Goal: Find specific page/section: Find specific page/section

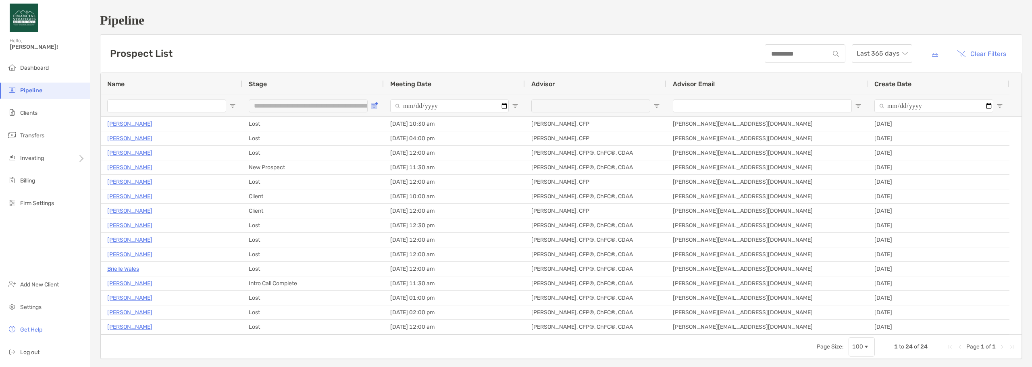
click at [376, 105] on button "Open Filter Menu" at bounding box center [374, 106] width 6 height 6
type input "**********"
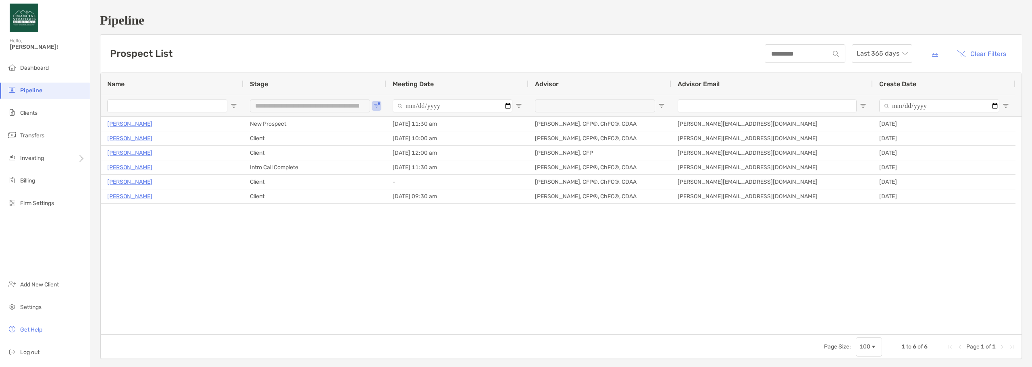
click at [230, 279] on div "[PERSON_NAME] New Prospect [DATE] 11:30 am [PERSON_NAME], CFP®, ChFC®, CDAA [PE…" at bounding box center [561, 226] width 921 height 218
click at [30, 115] on span "Clients" at bounding box center [28, 113] width 17 height 7
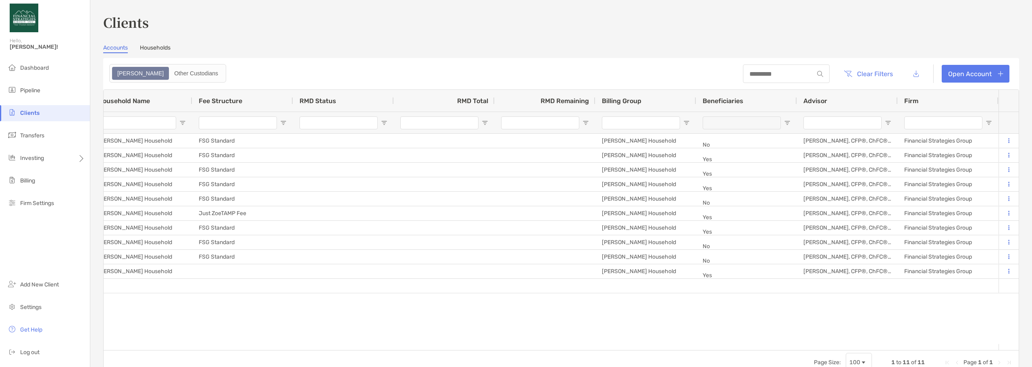
click at [884, 127] on div at bounding box center [847, 123] width 101 height 22
click at [885, 125] on span "Open Filter Menu" at bounding box center [888, 123] width 6 height 6
click at [901, 141] on div "Contains" at bounding box center [909, 137] width 57 height 7
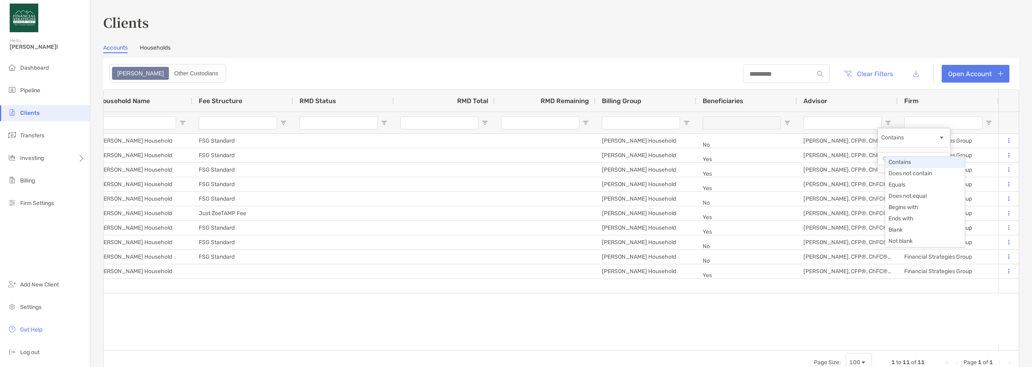
click at [901, 141] on div "Contains" at bounding box center [909, 137] width 57 height 7
click at [986, 125] on span "Open Filter Menu" at bounding box center [989, 123] width 6 height 6
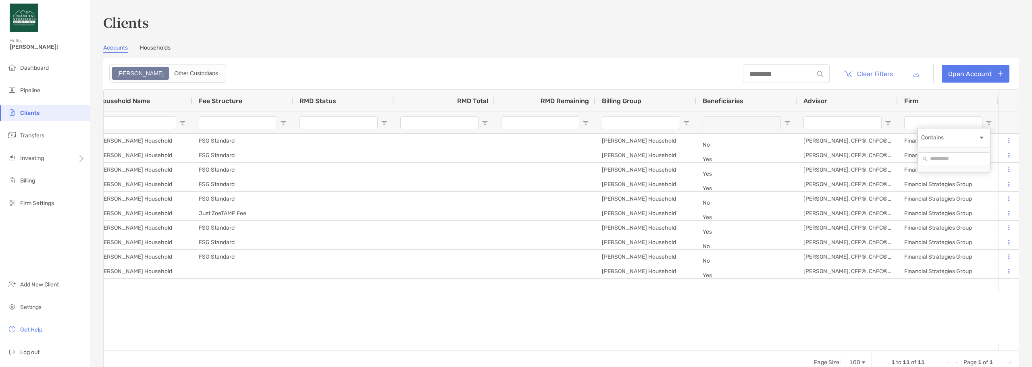
click at [953, 120] on input "Firm Filter Input" at bounding box center [943, 123] width 78 height 13
click at [854, 123] on input "Advisor Filter Input" at bounding box center [843, 123] width 78 height 13
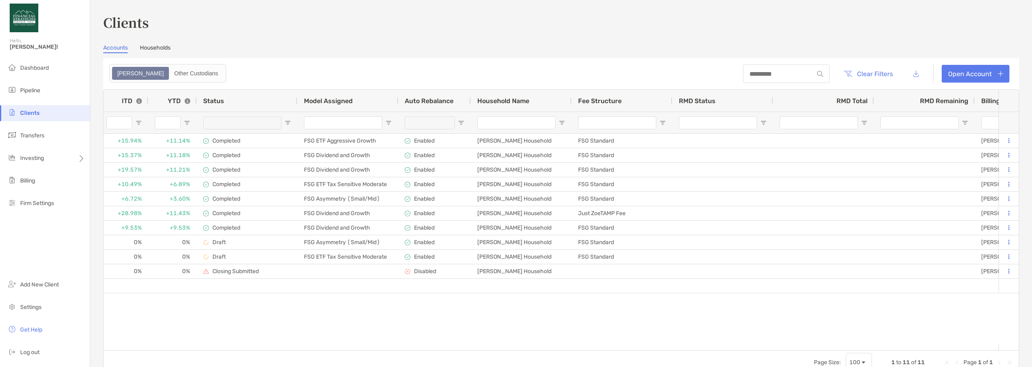
scroll to position [0, 288]
